Goal: Navigation & Orientation: Find specific page/section

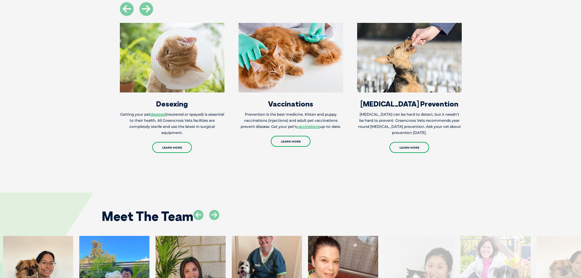
scroll to position [854, 0]
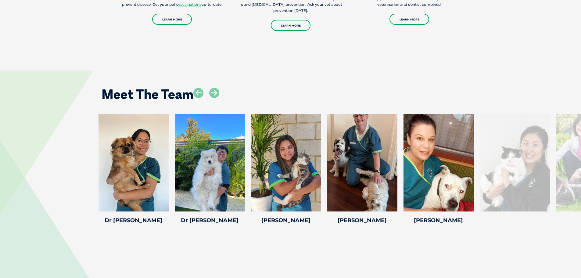
click at [511, 183] on div at bounding box center [515, 163] width 70 height 98
click at [215, 88] on icon at bounding box center [214, 93] width 10 height 10
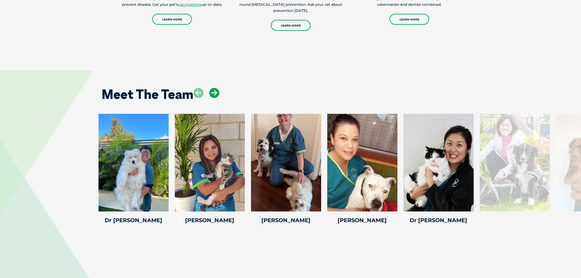
click at [215, 88] on icon at bounding box center [214, 93] width 10 height 10
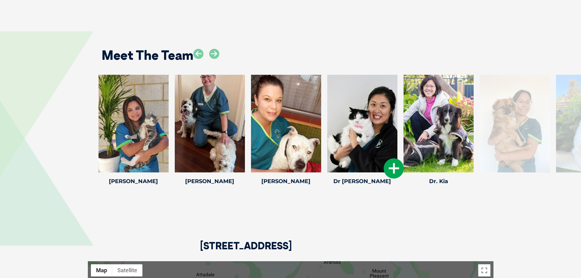
scroll to position [884, 0]
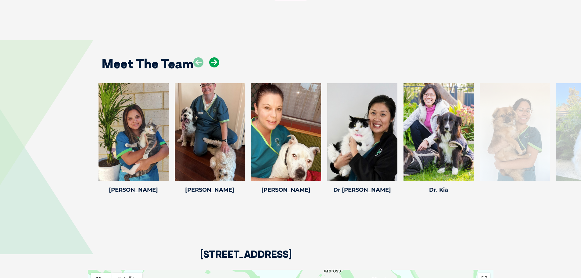
click at [212, 57] on icon at bounding box center [214, 62] width 10 height 10
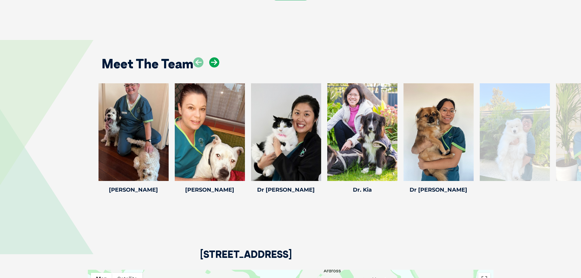
click at [212, 57] on icon at bounding box center [214, 62] width 10 height 10
click at [219, 57] on icon at bounding box center [214, 62] width 10 height 10
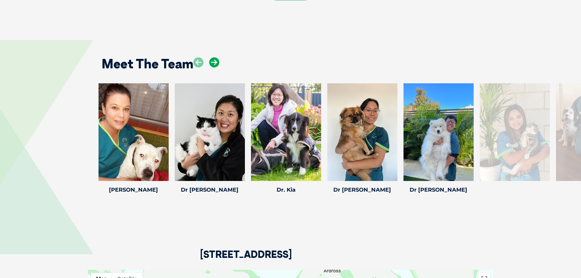
click at [219, 57] on icon at bounding box center [214, 62] width 10 height 10
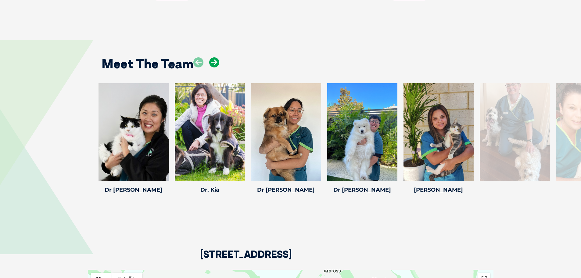
click at [219, 57] on icon at bounding box center [214, 62] width 10 height 10
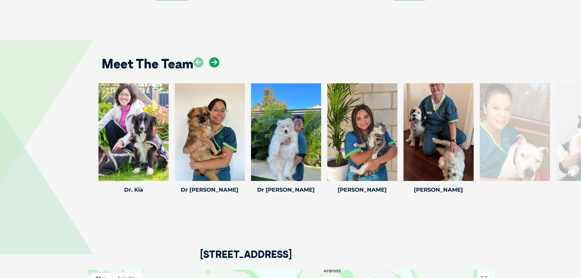
click at [219, 57] on icon at bounding box center [214, 62] width 10 height 10
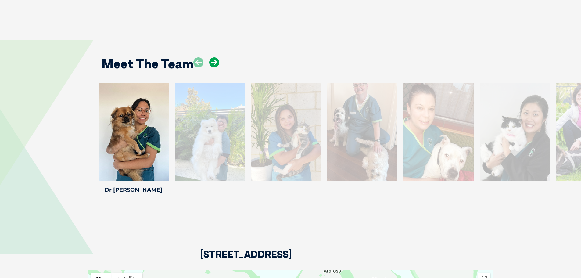
click at [217, 57] on icon at bounding box center [214, 62] width 10 height 10
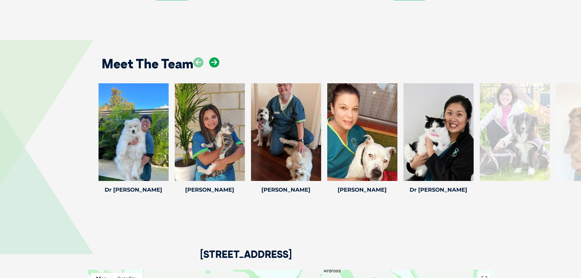
click at [217, 57] on icon at bounding box center [214, 62] width 10 height 10
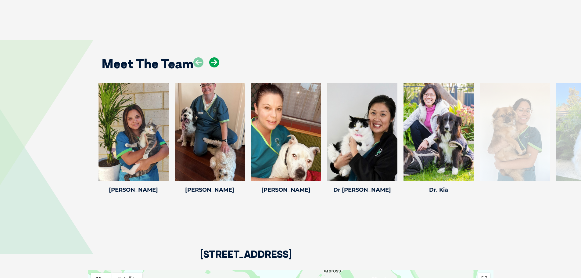
click at [217, 57] on icon at bounding box center [214, 62] width 10 height 10
